Goal: Check status: Check status

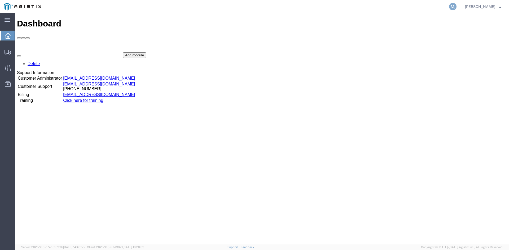
click at [456, 7] on icon at bounding box center [452, 6] width 7 height 7
paste input "56645623"
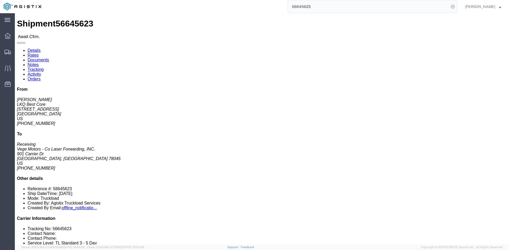
click link "Rates"
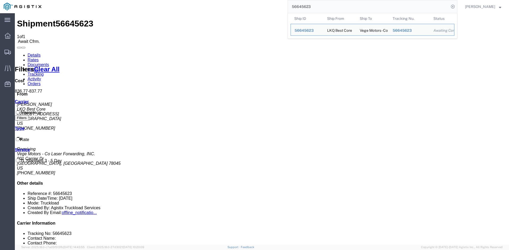
click at [340, 8] on input "56645623" at bounding box center [368, 6] width 161 height 13
drag, startPoint x: 340, startPoint y: 8, endPoint x: 268, endPoint y: 10, distance: 72.1
click at [269, 10] on div "56645623 Ship ID Ship From Ship To Tracking Nu. Status Ship ID 56645623 Ship Fr…" at bounding box center [251, 6] width 412 height 13
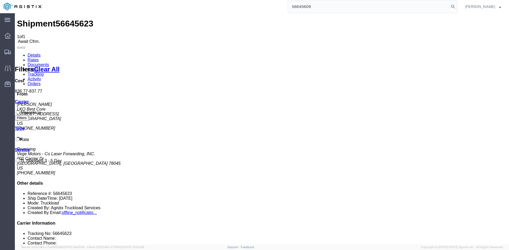
type input "56645609"
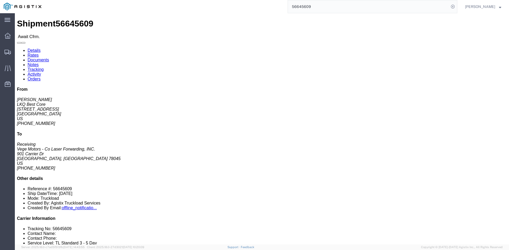
click link "Rates"
